Goal: Task Accomplishment & Management: Use online tool/utility

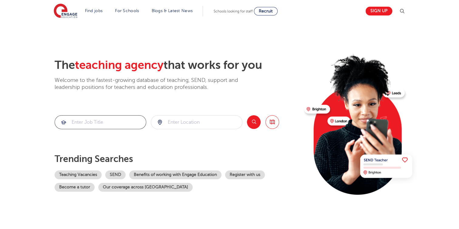
click at [85, 123] on input "search" at bounding box center [100, 122] width 91 height 13
type input "attendance"
click at [200, 120] on input "search" at bounding box center [196, 122] width 91 height 13
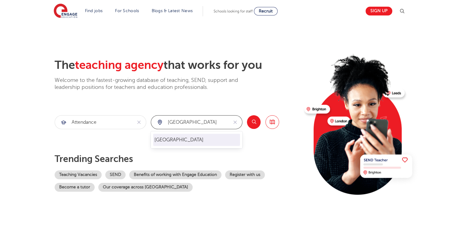
click at [167, 140] on li "[GEOGRAPHIC_DATA]" at bounding box center [196, 140] width 87 height 12
type input "[GEOGRAPHIC_DATA]"
click at [257, 120] on button "Search" at bounding box center [254, 122] width 14 height 14
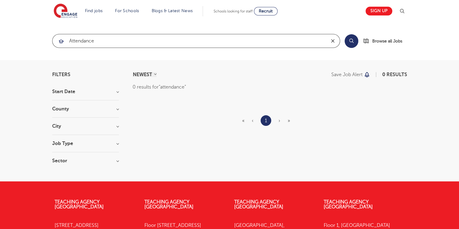
click at [331, 42] on icon "reset" at bounding box center [333, 40] width 6 height 5
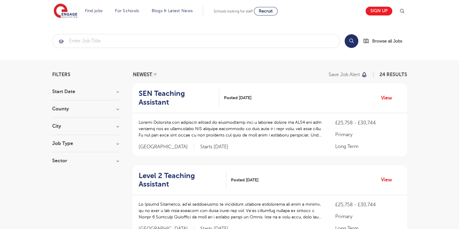
click at [117, 124] on h3 "City" at bounding box center [85, 126] width 67 height 5
click at [61, 138] on label "Leeds 24" at bounding box center [90, 143] width 58 height 16
click at [61, 138] on input "Leeds 24" at bounding box center [63, 138] width 4 height 4
checkbox input "true"
click at [117, 173] on h3 "Job Type" at bounding box center [85, 175] width 67 height 5
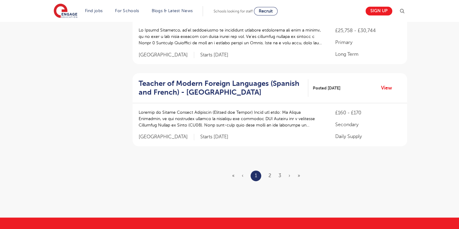
scroll to position [751, 0]
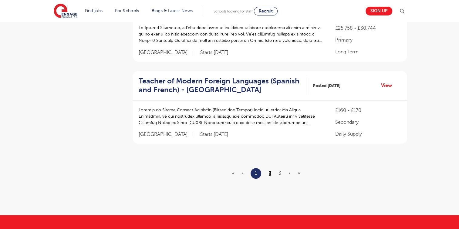
click at [269, 171] on link "2" at bounding box center [270, 173] width 3 height 5
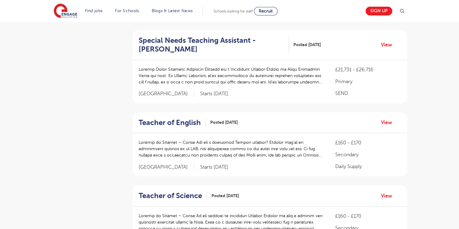
scroll to position [465, 0]
